Goal: Navigation & Orientation: Understand site structure

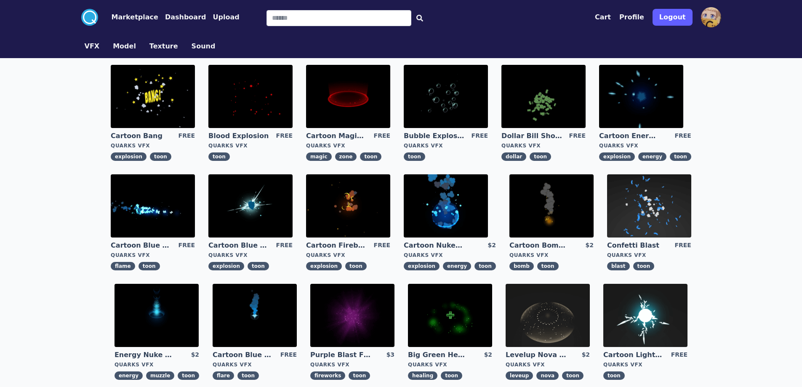
click at [351, 100] on img at bounding box center [348, 96] width 84 height 63
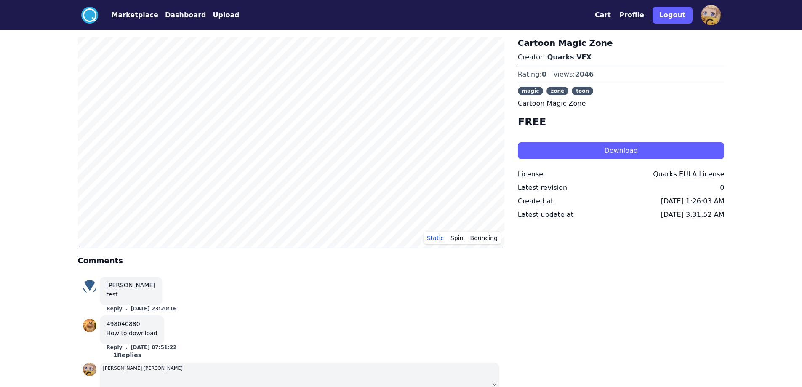
click at [712, 13] on img at bounding box center [711, 15] width 20 height 20
click at [705, 21] on img at bounding box center [711, 15] width 20 height 20
click at [712, 16] on img at bounding box center [711, 15] width 20 height 20
click at [611, 15] on button "Cart" at bounding box center [603, 15] width 16 height 10
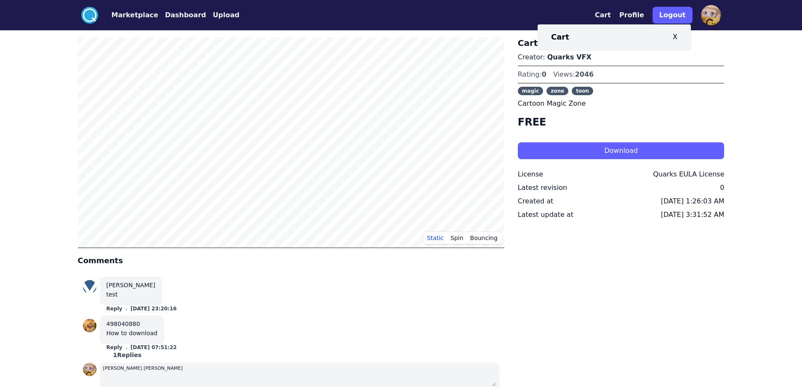
click at [637, 14] on button "Profile" at bounding box center [631, 15] width 25 height 10
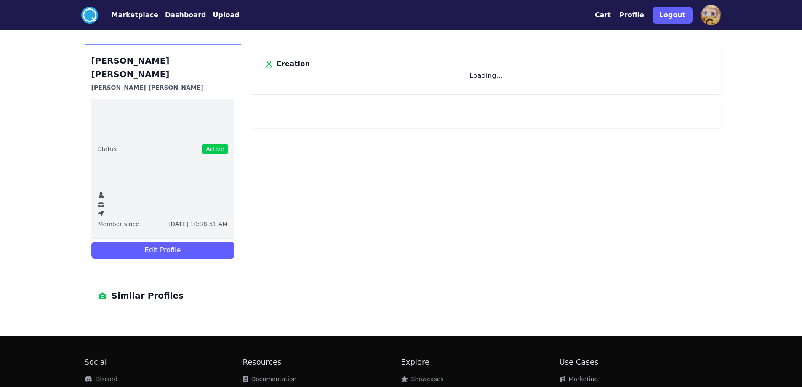
click at [637, 14] on button "Profile" at bounding box center [631, 15] width 25 height 10
click at [136, 12] on button "Marketplace" at bounding box center [135, 15] width 47 height 10
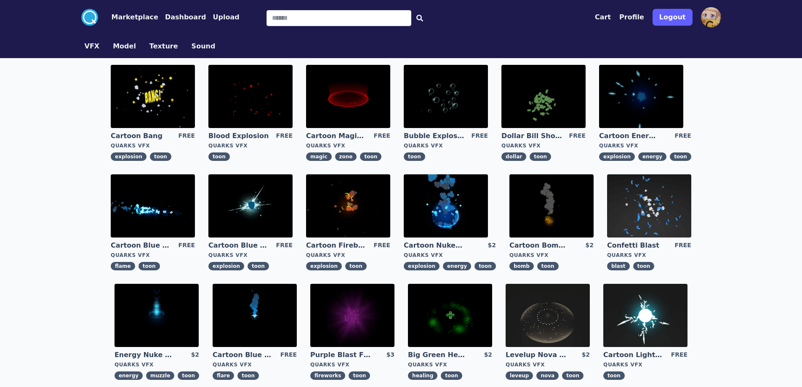
click at [213, 19] on button "Upload" at bounding box center [226, 17] width 27 height 10
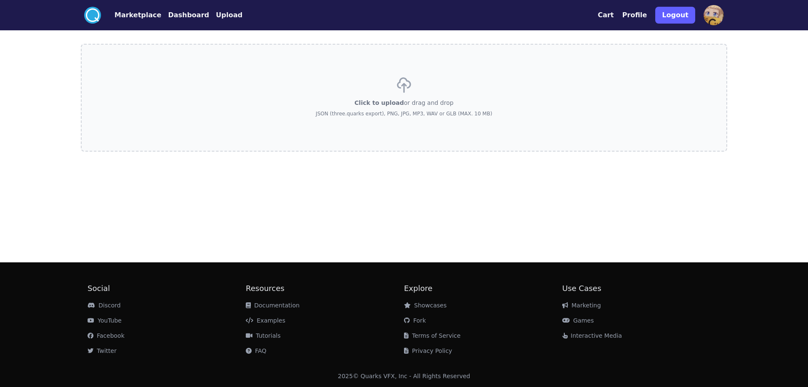
click at [708, 10] on img at bounding box center [714, 15] width 20 height 20
click at [642, 14] on button "Profile" at bounding box center [634, 15] width 25 height 10
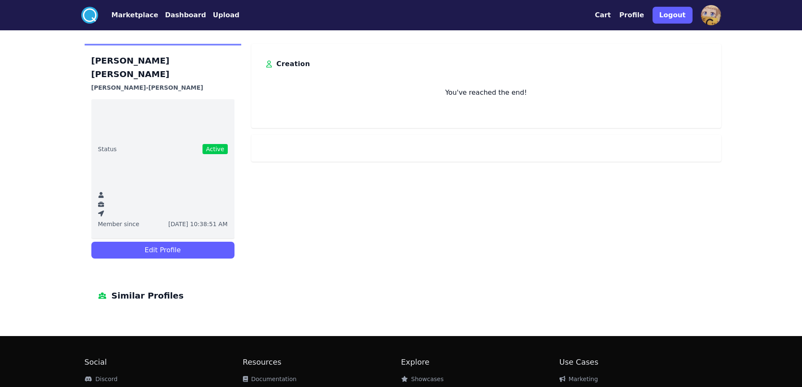
click at [193, 242] on button "Edit Profile" at bounding box center [162, 250] width 143 height 17
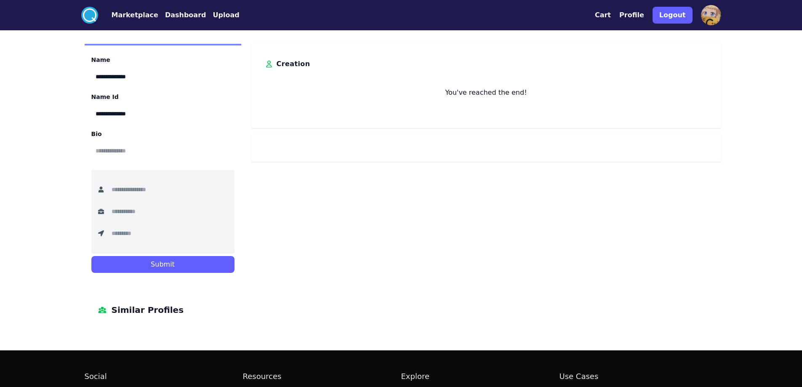
click at [206, 16] on link "Upload" at bounding box center [222, 15] width 33 height 10
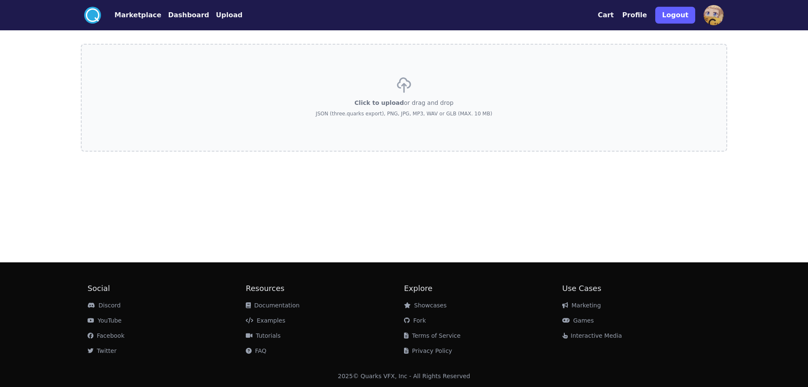
click at [161, 16] on link "Dashboard" at bounding box center [185, 15] width 48 height 10
click at [125, 15] on button "Marketplace" at bounding box center [137, 15] width 47 height 10
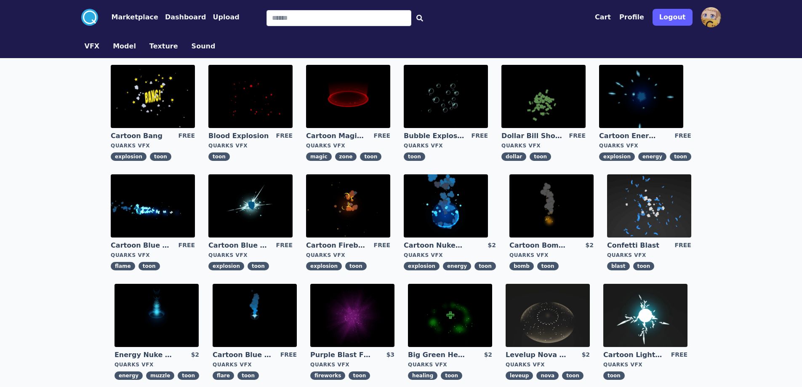
click at [90, 14] on circle at bounding box center [89, 17] width 17 height 17
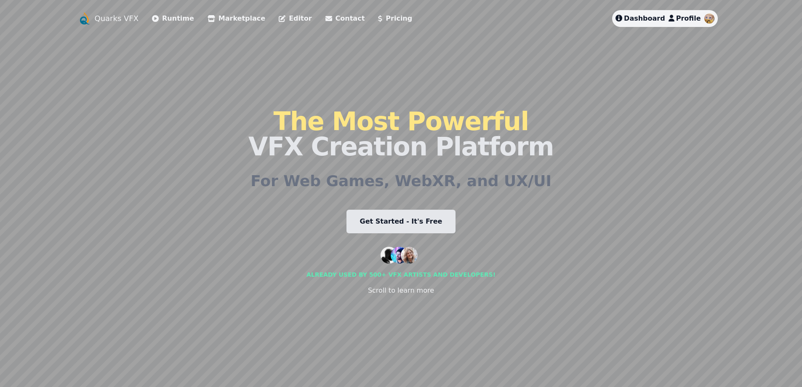
click at [178, 17] on link "Runtime" at bounding box center [173, 18] width 42 height 10
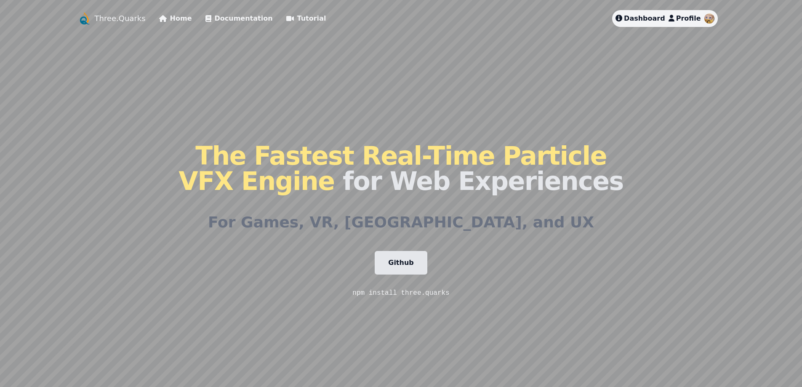
click at [712, 19] on img at bounding box center [709, 18] width 10 height 10
click at [166, 16] on link "Home" at bounding box center [175, 18] width 33 height 10
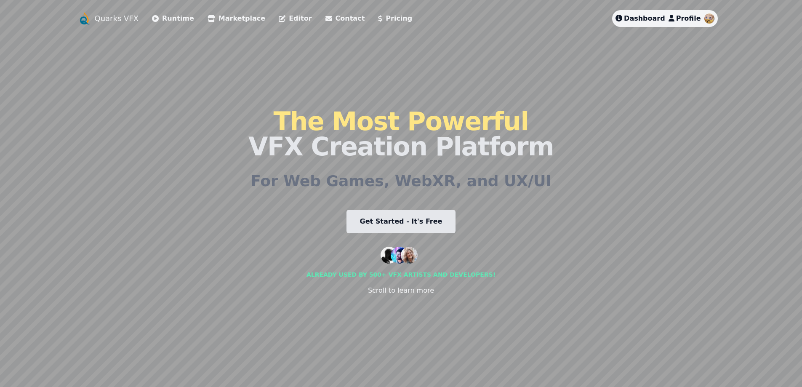
click at [279, 17] on link "Editor" at bounding box center [295, 18] width 33 height 10
